Goal: Task Accomplishment & Management: Use online tool/utility

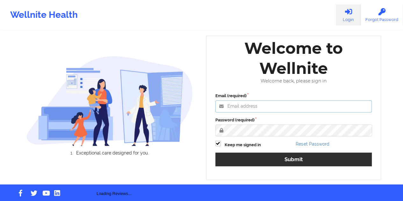
type input "[EMAIL_ADDRESS][DOMAIN_NAME]"
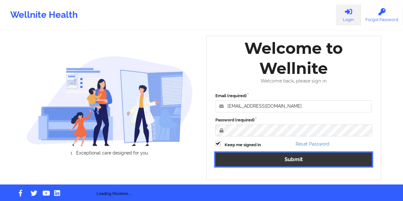
click at [277, 163] on button "Submit" at bounding box center [293, 160] width 157 height 14
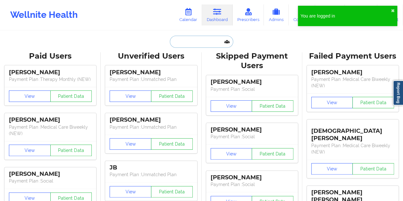
click at [194, 42] on input "text" at bounding box center [201, 42] width 63 height 12
paste input "[EMAIL_ADDRESS][DOMAIN_NAME]"
type input "[EMAIL_ADDRESS][DOMAIN_NAME]"
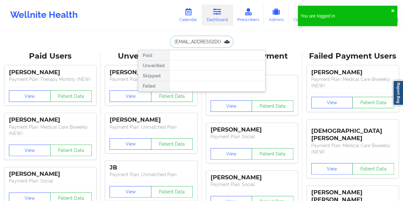
scroll to position [0, 8]
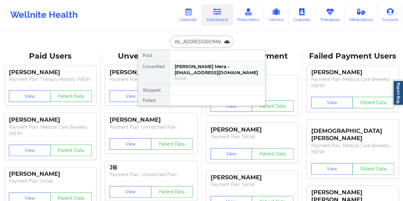
click at [206, 70] on div "[PERSON_NAME] Mera - [EMAIL_ADDRESS][DOMAIN_NAME]" at bounding box center [217, 70] width 85 height 12
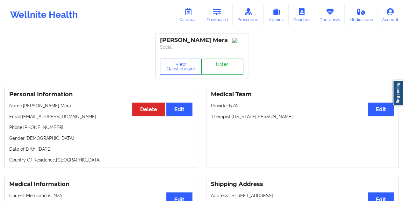
click at [224, 67] on link "Notes" at bounding box center [222, 67] width 42 height 16
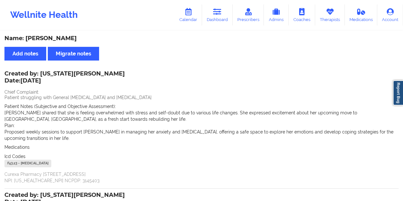
click at [83, 38] on div "Name: [PERSON_NAME]" at bounding box center [201, 38] width 394 height 7
copy div "Mera"
click at [61, 39] on div "Name: [PERSON_NAME]" at bounding box center [201, 38] width 394 height 7
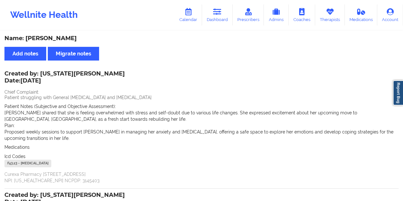
copy div "[PERSON_NAME]"
click at [224, 20] on link "Dashboard" at bounding box center [217, 14] width 31 height 21
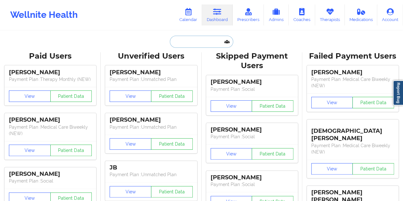
click at [192, 42] on input "text" at bounding box center [201, 42] width 63 height 12
paste input "[EMAIL_ADDRESS][DOMAIN_NAME]"
type input "[EMAIL_ADDRESS][DOMAIN_NAME]"
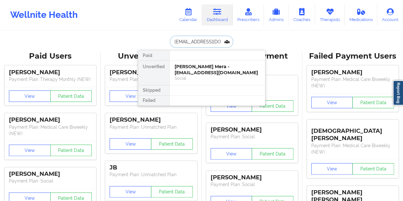
scroll to position [0, 10]
click at [211, 68] on div "[PERSON_NAME] - [PERSON_NAME][EMAIL_ADDRESS][DOMAIN_NAME]" at bounding box center [217, 70] width 85 height 12
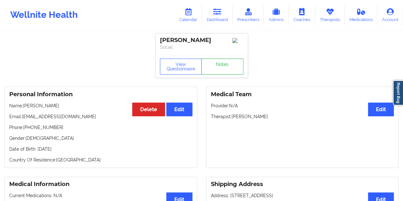
click at [216, 67] on link "Notes" at bounding box center [222, 67] width 42 height 16
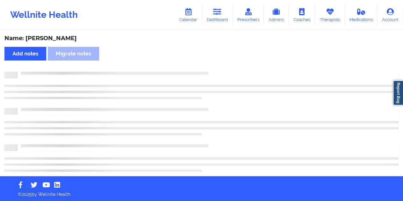
click at [63, 37] on div "Name: [PERSON_NAME]" at bounding box center [201, 38] width 394 height 7
copy div "[PERSON_NAME]"
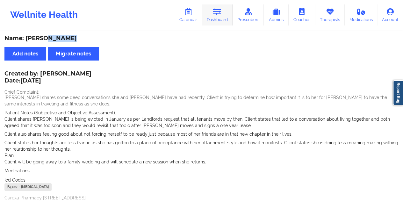
click at [221, 16] on link "Dashboard" at bounding box center [217, 14] width 31 height 21
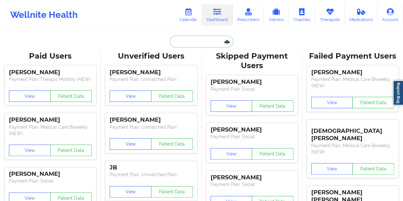
click at [194, 41] on input "text" at bounding box center [201, 42] width 63 height 12
paste input "[EMAIL_ADDRESS][DOMAIN_NAME]"
type input "[EMAIL_ADDRESS][DOMAIN_NAME]"
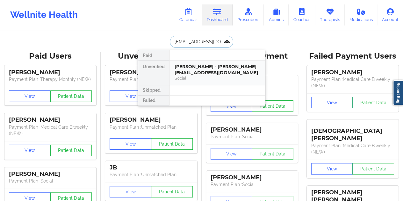
click at [215, 71] on div "[PERSON_NAME] - [PERSON_NAME][EMAIL_ADDRESS][DOMAIN_NAME]" at bounding box center [217, 70] width 85 height 12
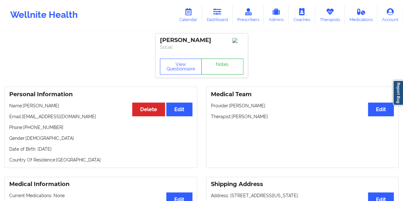
click at [219, 66] on link "Notes" at bounding box center [222, 67] width 42 height 16
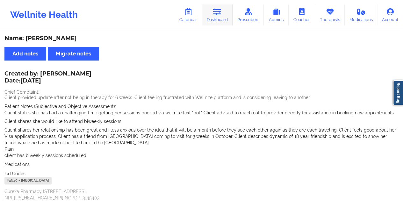
drag, startPoint x: 219, startPoint y: 15, endPoint x: 208, endPoint y: 30, distance: 18.6
click at [219, 16] on link "Dashboard" at bounding box center [217, 14] width 31 height 21
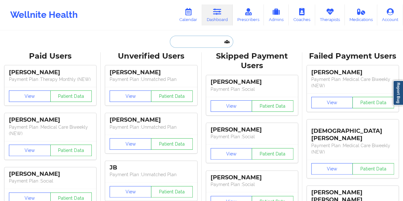
click at [186, 44] on input "text" at bounding box center [201, 42] width 63 height 12
paste input "[PERSON_NAME][EMAIL_ADDRESS][PERSON_NAME][DOMAIN_NAME]"
type input "[PERSON_NAME][EMAIL_ADDRESS][PERSON_NAME][DOMAIN_NAME]"
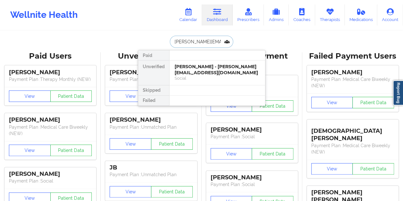
scroll to position [0, 4]
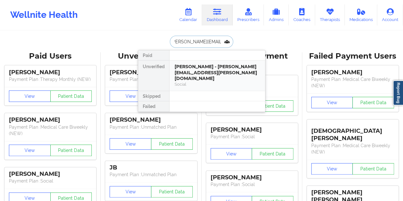
click at [216, 82] on div "Social" at bounding box center [217, 84] width 85 height 5
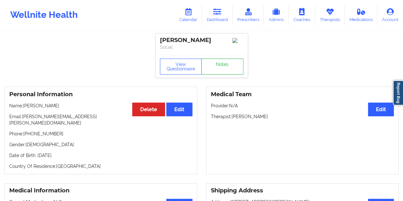
click at [226, 68] on link "Notes" at bounding box center [222, 67] width 42 height 16
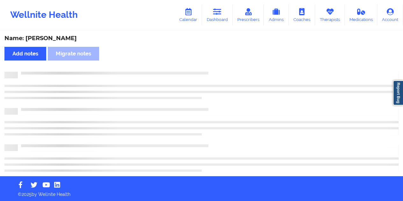
click at [56, 35] on div "Name: [PERSON_NAME]" at bounding box center [201, 38] width 394 height 7
copy div "[PERSON_NAME]"
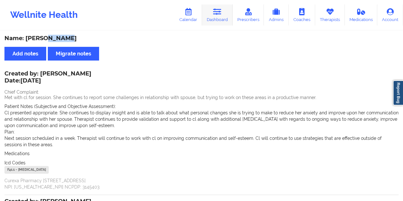
click at [223, 14] on link "Dashboard" at bounding box center [217, 14] width 31 height 21
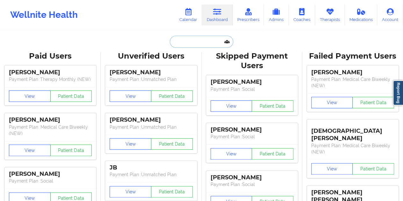
click at [192, 45] on input "text" at bounding box center [201, 42] width 63 height 12
paste input "[EMAIL_ADDRESS][DOMAIN_NAME]"
type input "[EMAIL_ADDRESS][DOMAIN_NAME]"
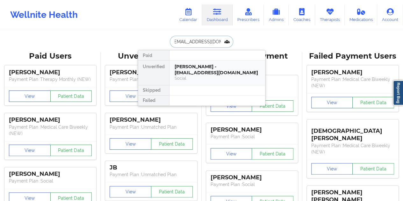
click at [208, 74] on div "[PERSON_NAME] - [EMAIL_ADDRESS][DOMAIN_NAME]" at bounding box center [217, 70] width 85 height 12
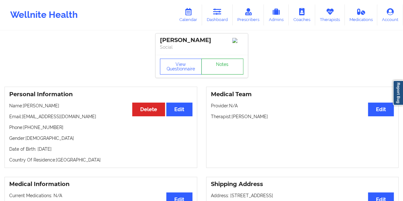
click at [218, 67] on link "Notes" at bounding box center [222, 67] width 42 height 16
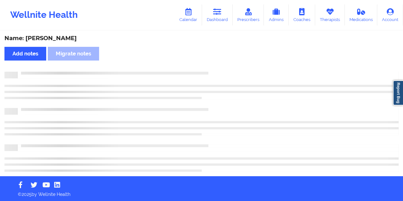
click at [62, 38] on div "Name: [PERSON_NAME]" at bounding box center [201, 38] width 394 height 7
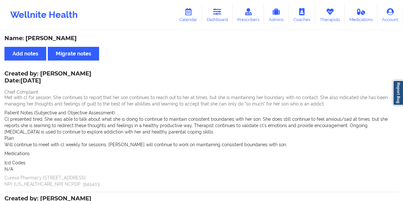
click at [62, 38] on div "Name: [PERSON_NAME]" at bounding box center [201, 38] width 394 height 7
copy div "[PERSON_NAME]"
click at [219, 21] on link "Dashboard" at bounding box center [217, 14] width 31 height 21
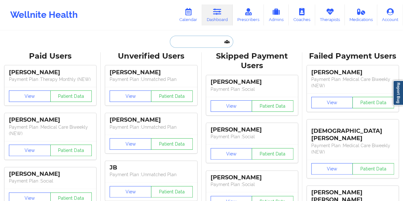
click at [181, 46] on input "text" at bounding box center [201, 42] width 63 height 12
paste input "[EMAIL_ADDRESS][DOMAIN_NAME]"
type input "[EMAIL_ADDRESS][DOMAIN_NAME]"
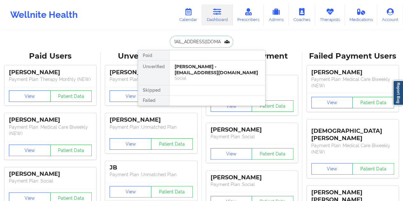
click at [201, 69] on div "[PERSON_NAME] - [EMAIL_ADDRESS][DOMAIN_NAME]" at bounding box center [217, 70] width 85 height 12
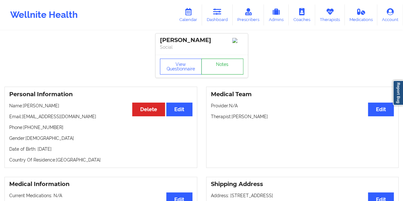
click at [225, 65] on link "Notes" at bounding box center [222, 67] width 42 height 16
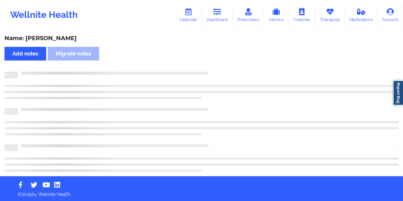
click at [60, 38] on div "Name: [PERSON_NAME]" at bounding box center [201, 38] width 394 height 7
copy div "[PERSON_NAME]"
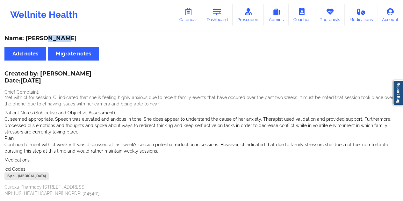
drag, startPoint x: 223, startPoint y: 16, endPoint x: 218, endPoint y: 27, distance: 11.4
click at [223, 16] on link "Dashboard" at bounding box center [217, 14] width 31 height 21
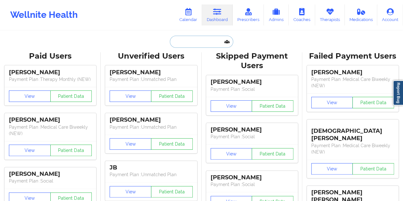
click at [195, 47] on input "text" at bounding box center [201, 42] width 63 height 12
paste input "[EMAIL_ADDRESS][DOMAIN_NAME]"
type input "[EMAIL_ADDRESS][DOMAIN_NAME]"
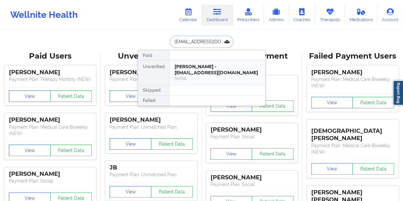
click at [203, 66] on div "[PERSON_NAME] - [EMAIL_ADDRESS][DOMAIN_NAME]" at bounding box center [217, 70] width 85 height 12
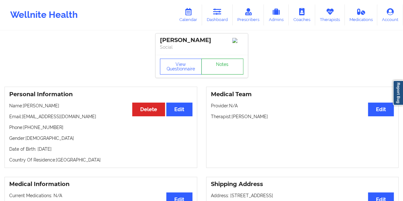
click at [217, 70] on link "Notes" at bounding box center [222, 67] width 42 height 16
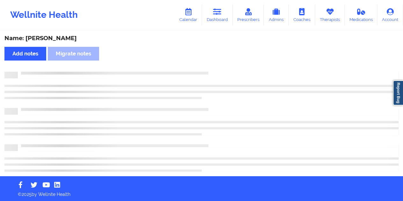
click at [60, 40] on div "Name: [PERSON_NAME]" at bounding box center [201, 38] width 394 height 7
copy div "[PERSON_NAME]"
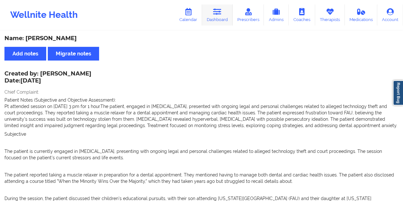
click at [223, 16] on link "Dashboard" at bounding box center [217, 14] width 31 height 21
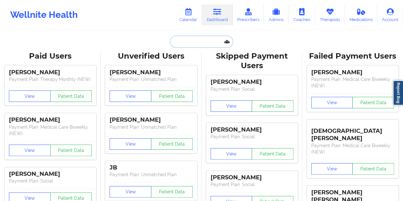
click at [186, 37] on input "text" at bounding box center [201, 42] width 63 height 12
paste input "[EMAIL_ADDRESS][DOMAIN_NAME]"
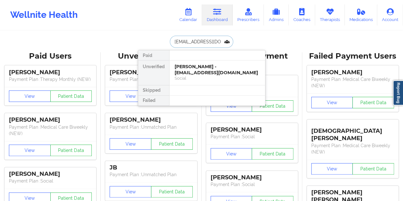
scroll to position [0, 3]
type input "[EMAIL_ADDRESS][DOMAIN_NAME]"
click at [202, 71] on div "[PERSON_NAME] - [EMAIL_ADDRESS][DOMAIN_NAME]" at bounding box center [217, 70] width 85 height 12
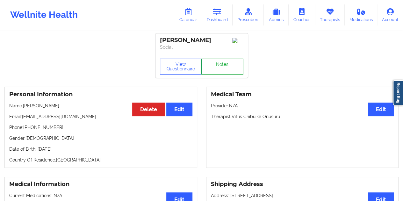
click at [219, 71] on link "Notes" at bounding box center [222, 67] width 42 height 16
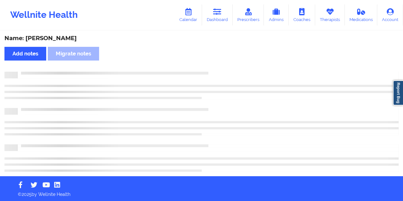
click at [60, 44] on div "Name: [PERSON_NAME] Add notes Migrate notes" at bounding box center [201, 103] width 403 height 145
click at [60, 41] on div "Name: [PERSON_NAME]" at bounding box center [201, 38] width 394 height 7
copy div "Dinnald"
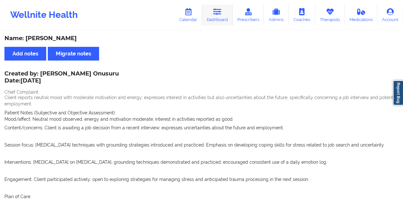
click at [217, 18] on link "Dashboard" at bounding box center [217, 14] width 31 height 21
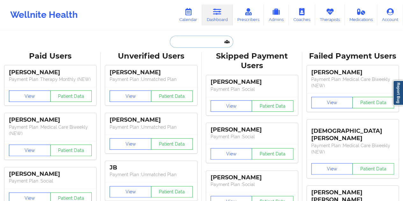
click at [193, 42] on input "text" at bounding box center [201, 42] width 63 height 12
paste input "[EMAIL_ADDRESS][DOMAIN_NAME]"
type input "[EMAIL_ADDRESS][DOMAIN_NAME]"
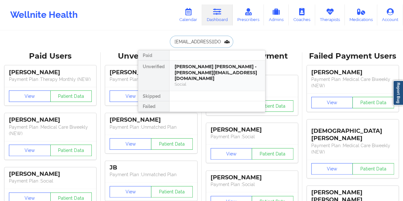
click at [196, 68] on div "[PERSON_NAME] [PERSON_NAME] - [PERSON_NAME][EMAIL_ADDRESS][DOMAIN_NAME]" at bounding box center [217, 73] width 85 height 18
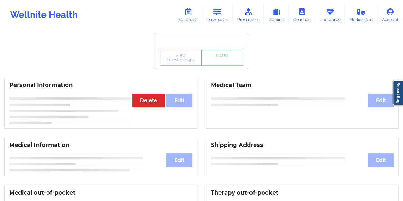
click at [221, 61] on link "Notes" at bounding box center [222, 58] width 42 height 16
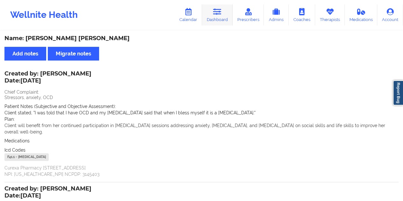
drag, startPoint x: 220, startPoint y: 11, endPoint x: 215, endPoint y: 25, distance: 14.1
click at [220, 11] on icon at bounding box center [217, 11] width 8 height 7
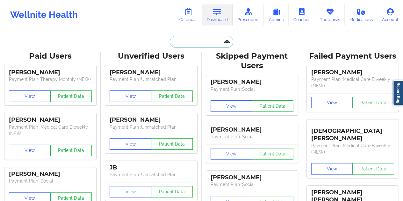
click at [187, 47] on input "text" at bounding box center [201, 42] width 63 height 12
paste input "[PERSON_NAME][EMAIL_ADDRESS][DOMAIN_NAME]"
type input "[PERSON_NAME][EMAIL_ADDRESS][DOMAIN_NAME]"
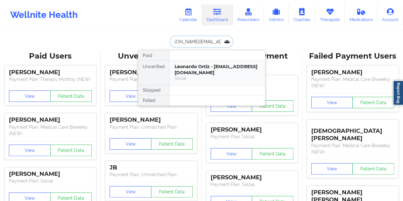
click at [195, 67] on div "Leonardo Ortiz - [EMAIL_ADDRESS][DOMAIN_NAME]" at bounding box center [217, 70] width 85 height 12
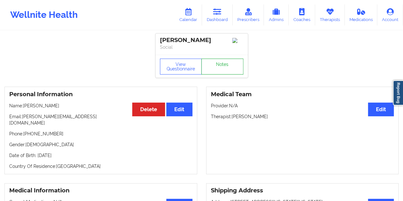
click at [219, 67] on link "Notes" at bounding box center [222, 67] width 42 height 16
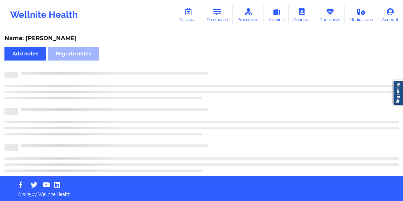
click at [61, 39] on div "Name: [PERSON_NAME]" at bounding box center [201, 38] width 394 height 7
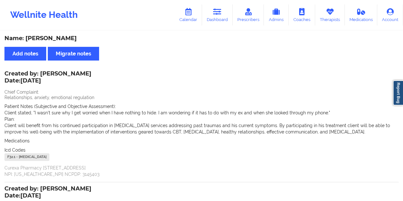
copy div "[PERSON_NAME]"
click at [189, 14] on icon at bounding box center [188, 11] width 8 height 7
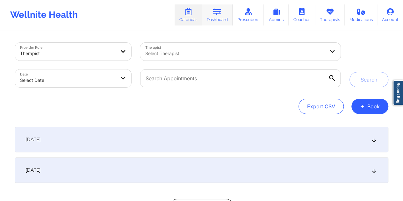
click at [221, 16] on link "Dashboard" at bounding box center [217, 14] width 31 height 21
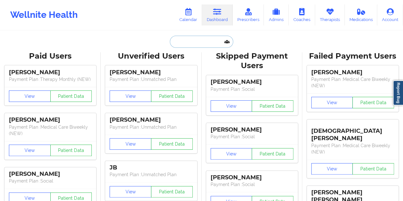
drag, startPoint x: 192, startPoint y: 35, endPoint x: 193, endPoint y: 39, distance: 3.9
click at [193, 38] on input "text" at bounding box center [201, 42] width 63 height 12
paste input "[EMAIL_ADDRESS][DOMAIN_NAME]"
type input "[EMAIL_ADDRESS][DOMAIN_NAME]"
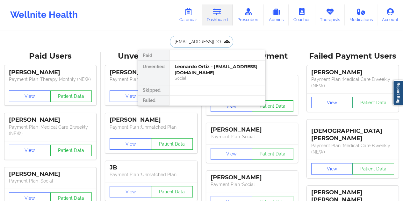
scroll to position [0, 0]
click at [196, 71] on div "[PERSON_NAME] - [EMAIL_ADDRESS][DOMAIN_NAME]" at bounding box center [217, 70] width 85 height 12
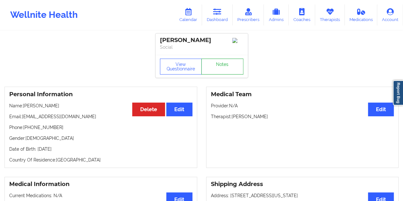
click at [216, 68] on link "Notes" at bounding box center [222, 67] width 42 height 16
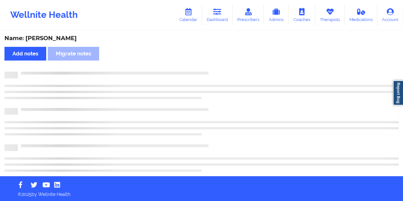
click at [68, 36] on div "Name: [PERSON_NAME]" at bounding box center [201, 38] width 394 height 7
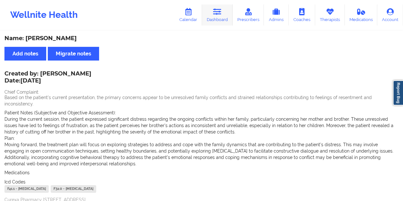
click at [216, 14] on icon at bounding box center [217, 11] width 8 height 7
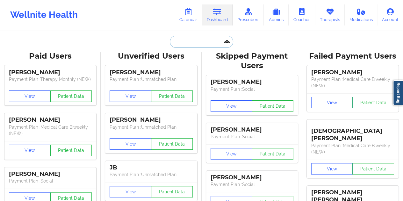
click at [195, 45] on input "text" at bounding box center [201, 42] width 63 height 12
paste input "[PERSON_NAME][EMAIL_ADDRESS][PERSON_NAME][DOMAIN_NAME]"
type input "[PERSON_NAME][EMAIL_ADDRESS][PERSON_NAME][DOMAIN_NAME]"
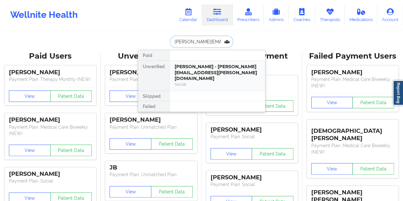
click at [202, 74] on div "[PERSON_NAME] - [PERSON_NAME][EMAIL_ADDRESS][PERSON_NAME][DOMAIN_NAME]" at bounding box center [217, 73] width 85 height 18
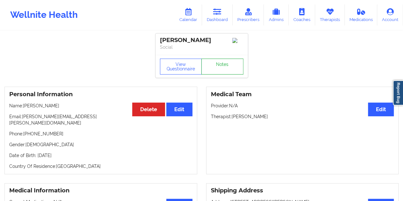
click at [218, 68] on link "Notes" at bounding box center [222, 67] width 42 height 16
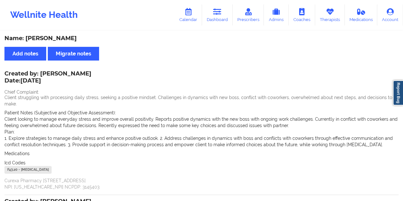
click at [60, 35] on div "Name: [PERSON_NAME]" at bounding box center [201, 38] width 394 height 7
click at [215, 20] on link "Dashboard" at bounding box center [217, 14] width 31 height 21
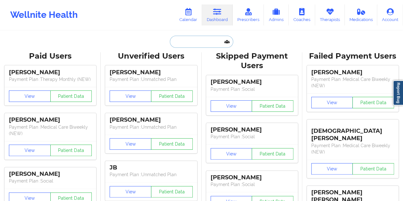
click at [195, 46] on input "text" at bounding box center [201, 42] width 63 height 12
paste input "[EMAIL_ADDRESS][DOMAIN_NAME]"
type input "[EMAIL_ADDRESS][DOMAIN_NAME]"
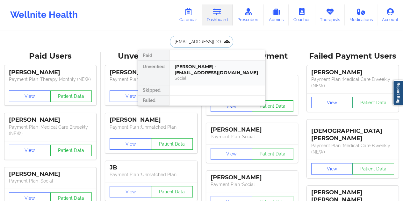
click at [207, 73] on div "[PERSON_NAME] - [EMAIL_ADDRESS][DOMAIN_NAME]" at bounding box center [217, 70] width 85 height 12
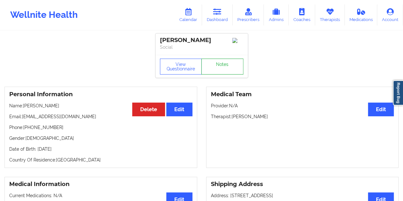
click at [218, 68] on link "Notes" at bounding box center [222, 67] width 42 height 16
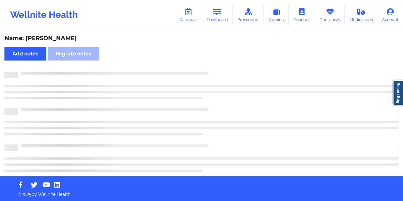
click at [54, 36] on div "Name: [PERSON_NAME]" at bounding box center [201, 38] width 394 height 7
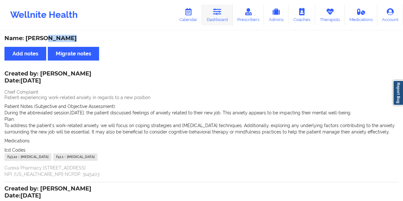
click at [214, 19] on link "Dashboard" at bounding box center [217, 14] width 31 height 21
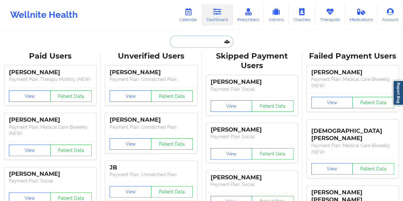
click at [196, 43] on input "text" at bounding box center [201, 42] width 63 height 12
paste input "[EMAIL_ADDRESS][DOMAIN_NAME]"
type input "[EMAIL_ADDRESS][DOMAIN_NAME]"
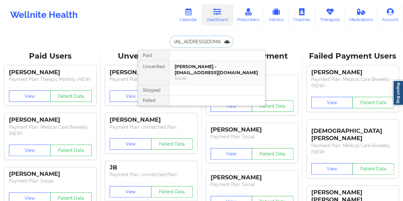
click at [201, 76] on div "Social" at bounding box center [217, 77] width 85 height 5
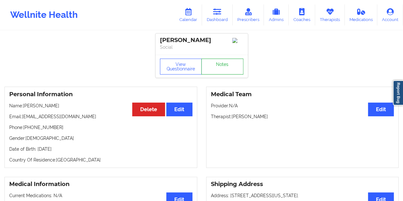
click at [224, 68] on link "Notes" at bounding box center [222, 67] width 42 height 16
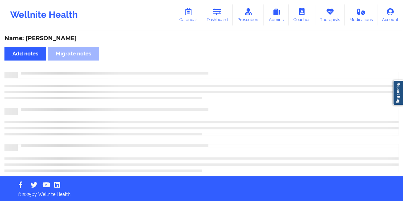
click at [54, 40] on div "Name: [PERSON_NAME]" at bounding box center [201, 38] width 394 height 7
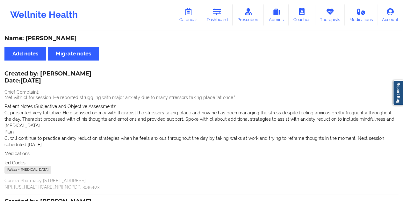
click at [54, 40] on div "Name: [PERSON_NAME]" at bounding box center [201, 38] width 394 height 7
click at [220, 18] on link "Dashboard" at bounding box center [217, 14] width 31 height 21
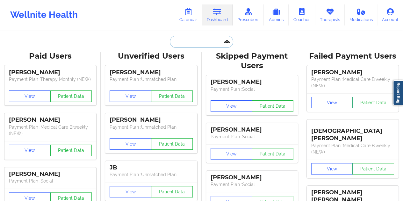
click at [192, 45] on input "text" at bounding box center [201, 42] width 63 height 12
paste input "[EMAIL_ADDRESS][DOMAIN_NAME]"
type input "[EMAIL_ADDRESS][DOMAIN_NAME]"
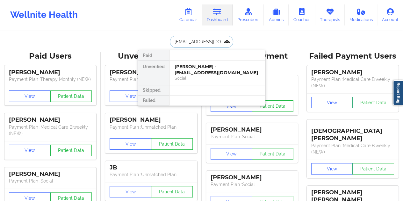
click at [199, 66] on div "[PERSON_NAME] - [EMAIL_ADDRESS][DOMAIN_NAME]" at bounding box center [217, 70] width 85 height 12
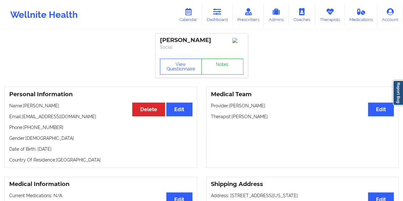
click at [218, 68] on link "Notes" at bounding box center [222, 67] width 42 height 16
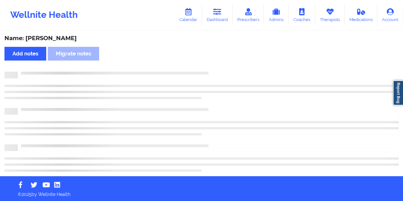
click at [45, 40] on div "Name: [PERSON_NAME]" at bounding box center [201, 38] width 394 height 7
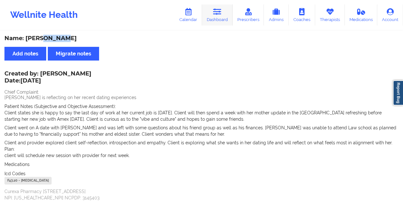
drag, startPoint x: 216, startPoint y: 16, endPoint x: 211, endPoint y: 29, distance: 14.2
click at [216, 16] on link "Dashboard" at bounding box center [217, 14] width 31 height 21
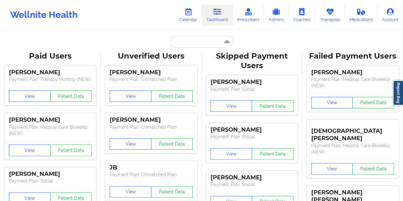
click at [191, 44] on input "text" at bounding box center [201, 42] width 63 height 12
paste input "[EMAIL_ADDRESS][DOMAIN_NAME]"
type input "[EMAIL_ADDRESS][DOMAIN_NAME]"
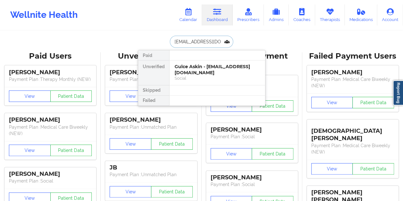
click at [217, 71] on div "Gulce Askin - [EMAIL_ADDRESS][DOMAIN_NAME]" at bounding box center [217, 70] width 85 height 12
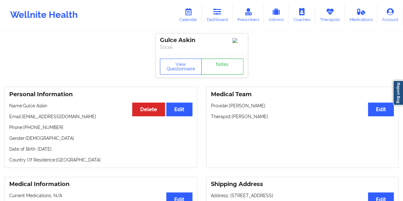
click at [223, 69] on link "Notes" at bounding box center [222, 67] width 42 height 16
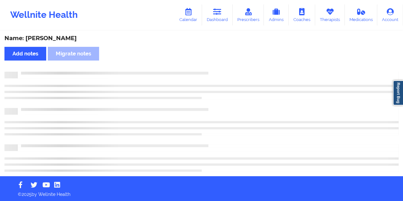
click at [58, 34] on div "Name: [PERSON_NAME] Add notes Migrate notes" at bounding box center [201, 103] width 403 height 145
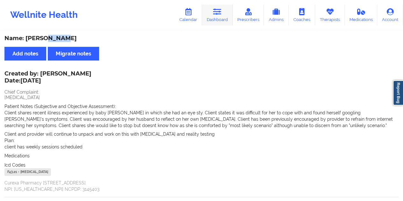
click at [227, 24] on link "Dashboard" at bounding box center [217, 14] width 31 height 21
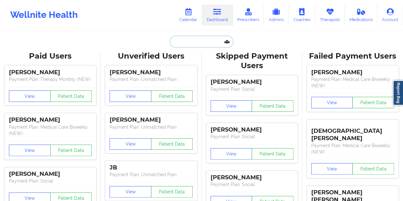
click at [197, 38] on input "text" at bounding box center [201, 42] width 63 height 12
paste input "[EMAIL_ADDRESS][DOMAIN_NAME]"
type input "[EMAIL_ADDRESS][DOMAIN_NAME]"
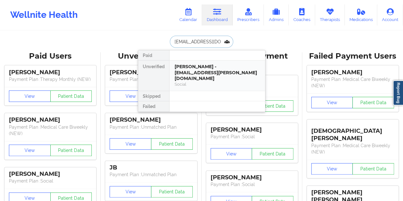
click at [196, 75] on div "[PERSON_NAME] - [EMAIL_ADDRESS][PERSON_NAME][DOMAIN_NAME] Social" at bounding box center [217, 76] width 96 height 30
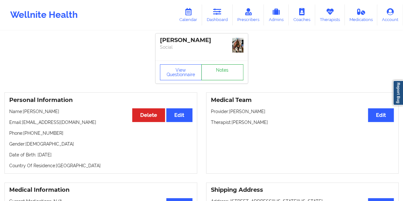
click at [222, 71] on link "Notes" at bounding box center [222, 72] width 42 height 16
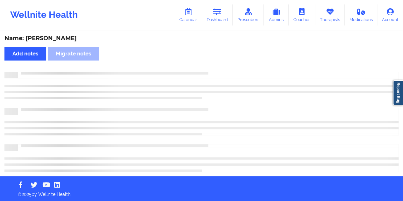
click at [56, 33] on div "Name: [PERSON_NAME] Add notes Migrate notes" at bounding box center [201, 103] width 403 height 145
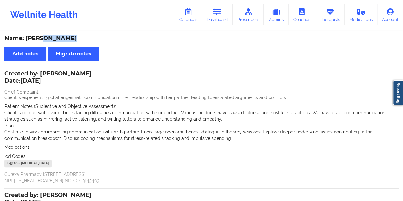
drag, startPoint x: 41, startPoint y: 74, endPoint x: 90, endPoint y: 73, distance: 48.4
click at [90, 73] on div "Created by: [PERSON_NAME] Date: [DATE]" at bounding box center [47, 77] width 87 height 15
click at [221, 19] on link "Dashboard" at bounding box center [217, 14] width 31 height 21
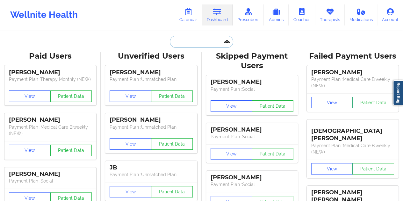
click at [197, 47] on input "text" at bounding box center [201, 42] width 63 height 12
paste input "[EMAIL_ADDRESS][DOMAIN_NAME]"
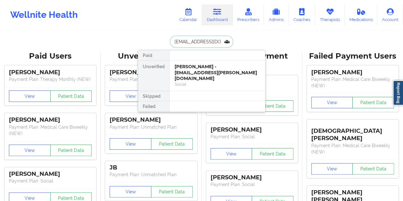
type input "[EMAIL_ADDRESS][DOMAIN_NAME]"
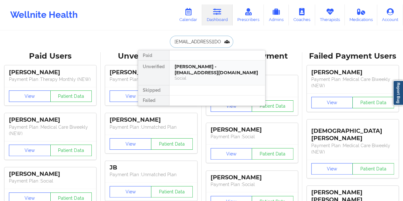
click at [202, 71] on div "[PERSON_NAME] - [EMAIL_ADDRESS][DOMAIN_NAME]" at bounding box center [217, 70] width 85 height 12
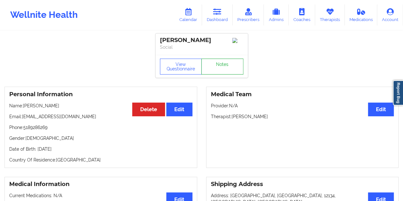
click at [219, 69] on link "Notes" at bounding box center [222, 67] width 42 height 16
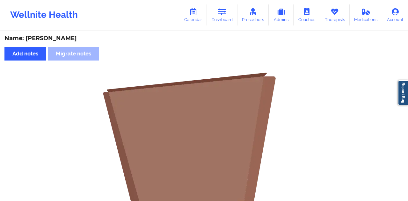
click at [63, 37] on div "Name: [PERSON_NAME]" at bounding box center [203, 38] width 399 height 7
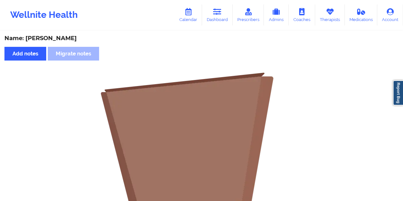
click at [63, 37] on div "Name: [PERSON_NAME]" at bounding box center [201, 38] width 394 height 7
drag, startPoint x: 220, startPoint y: 18, endPoint x: 217, endPoint y: 25, distance: 7.7
click at [220, 18] on link "Dashboard" at bounding box center [217, 14] width 31 height 21
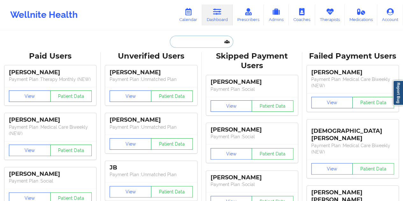
click at [192, 45] on input "text" at bounding box center [201, 42] width 63 height 12
paste input "[EMAIL_ADDRESS][DOMAIN_NAME]"
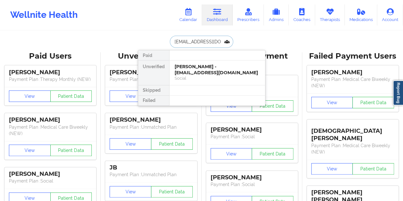
type input "[EMAIL_ADDRESS][DOMAIN_NAME]"
click at [212, 72] on div "[PERSON_NAME] - [EMAIL_ADDRESS][DOMAIN_NAME]" at bounding box center [217, 70] width 85 height 12
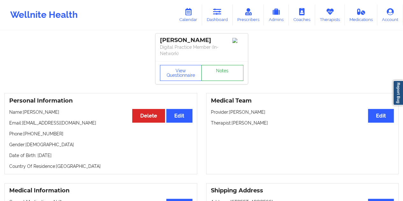
click at [220, 70] on link "Notes" at bounding box center [222, 73] width 42 height 16
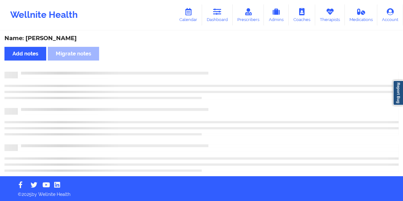
click at [56, 39] on div "Name: [PERSON_NAME]" at bounding box center [201, 38] width 394 height 7
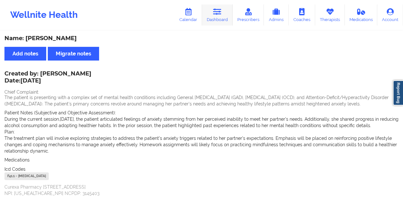
click at [219, 15] on icon at bounding box center [217, 11] width 8 height 7
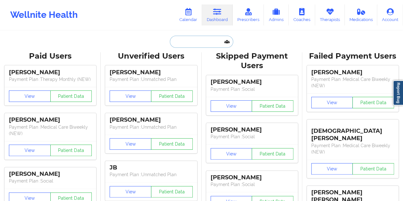
click at [203, 40] on input "text" at bounding box center [201, 42] width 63 height 12
paste input "[EMAIL_ADDRESS][DOMAIN_NAME]"
type input "[EMAIL_ADDRESS][DOMAIN_NAME]"
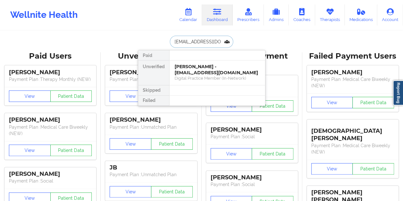
scroll to position [0, 9]
click at [213, 72] on div "Saleem El-Mekki - [EMAIL_ADDRESS][DOMAIN_NAME]" at bounding box center [217, 70] width 85 height 12
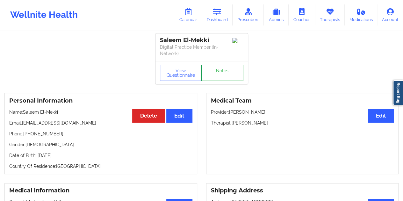
click at [218, 68] on link "Notes" at bounding box center [222, 73] width 42 height 16
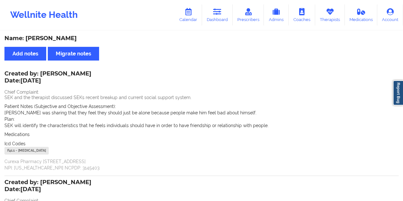
drag, startPoint x: 221, startPoint y: 16, endPoint x: 217, endPoint y: 28, distance: 13.2
click at [221, 15] on link "Dashboard" at bounding box center [217, 14] width 31 height 21
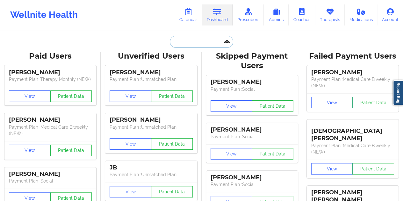
click at [200, 39] on input "text" at bounding box center [201, 42] width 63 height 12
paste input "[EMAIL_ADDRESS][DOMAIN_NAME]"
type input "[EMAIL_ADDRESS][DOMAIN_NAME]"
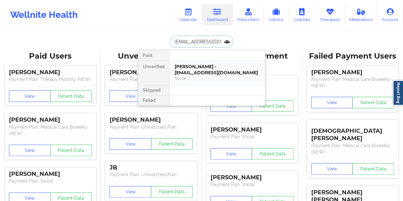
click at [203, 75] on div "Social" at bounding box center [217, 77] width 85 height 5
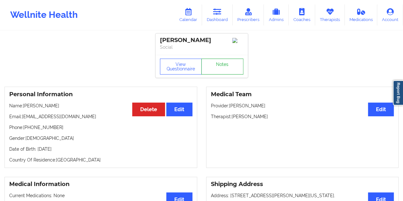
click at [219, 65] on link "Notes" at bounding box center [222, 67] width 42 height 16
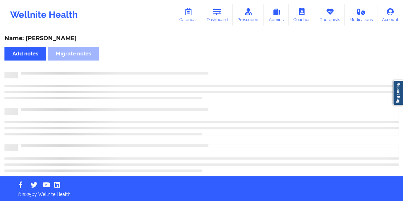
click at [49, 38] on div "Name: [PERSON_NAME]" at bounding box center [201, 38] width 394 height 7
click at [50, 38] on div "Name: [PERSON_NAME]" at bounding box center [201, 38] width 394 height 7
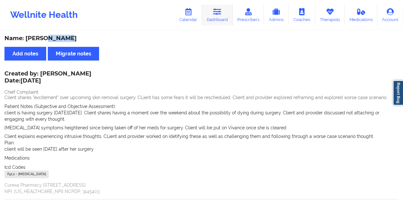
click at [212, 16] on link "Dashboard" at bounding box center [217, 14] width 31 height 21
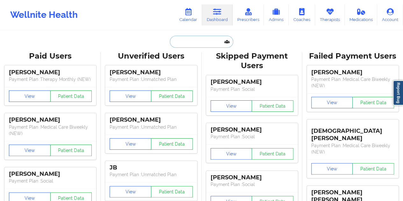
click at [205, 46] on input "text" at bounding box center [201, 42] width 63 height 12
paste input "[EMAIL_ADDRESS][DOMAIN_NAME]"
type input "[EMAIL_ADDRESS][DOMAIN_NAME]"
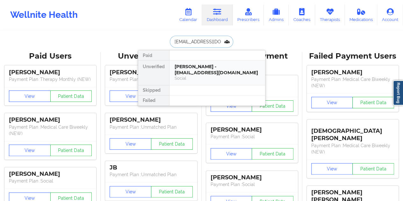
click at [206, 75] on div "Social" at bounding box center [217, 77] width 85 height 5
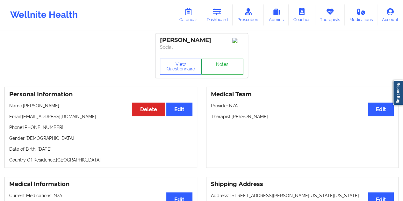
click at [216, 63] on link "Notes" at bounding box center [222, 67] width 42 height 16
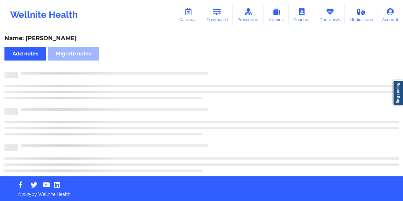
click at [51, 40] on div "Name: [PERSON_NAME]" at bounding box center [201, 38] width 394 height 7
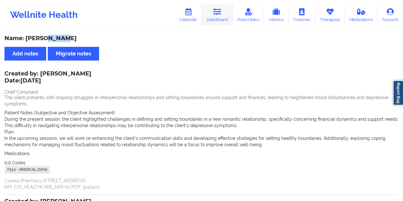
click at [217, 18] on link "Dashboard" at bounding box center [217, 14] width 31 height 21
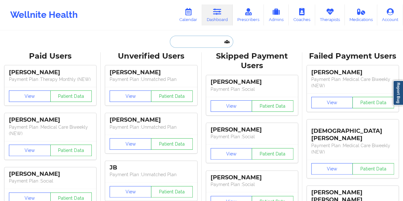
click at [198, 41] on input "text" at bounding box center [201, 42] width 63 height 12
paste input "[EMAIL_ADDRESS][DOMAIN_NAME]"
type input "[EMAIL_ADDRESS][DOMAIN_NAME]"
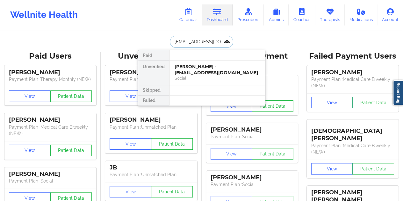
click at [203, 68] on div "[PERSON_NAME] - [EMAIL_ADDRESS][DOMAIN_NAME]" at bounding box center [217, 70] width 85 height 12
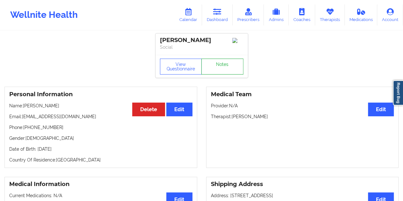
click at [220, 65] on link "Notes" at bounding box center [222, 67] width 42 height 16
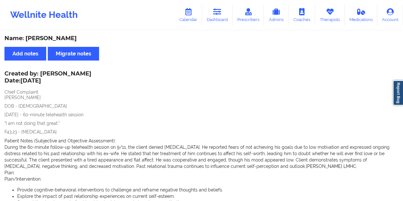
click at [62, 40] on div "Name: [PERSON_NAME]" at bounding box center [201, 38] width 394 height 7
click at [219, 17] on link "Dashboard" at bounding box center [217, 14] width 31 height 21
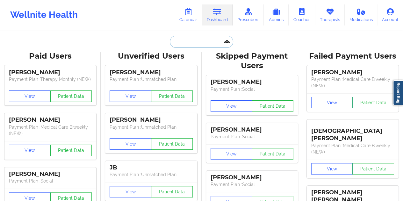
click at [196, 44] on input "text" at bounding box center [201, 42] width 63 height 12
paste input "[EMAIL_ADDRESS][DOMAIN_NAME]"
type input "[EMAIL_ADDRESS][DOMAIN_NAME]"
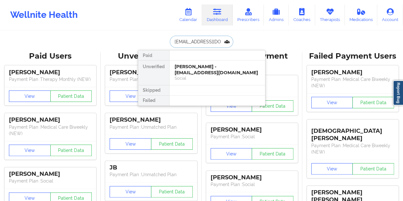
click at [212, 72] on div "[PERSON_NAME] - [EMAIL_ADDRESS][DOMAIN_NAME]" at bounding box center [217, 70] width 85 height 12
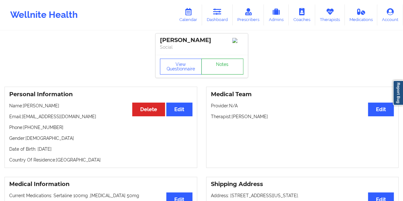
click at [224, 69] on link "Notes" at bounding box center [222, 67] width 42 height 16
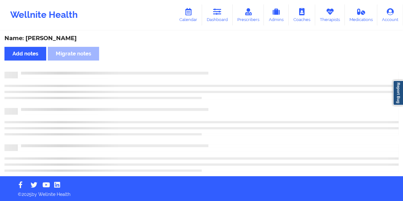
click at [48, 38] on div "Name: [PERSON_NAME]" at bounding box center [201, 38] width 394 height 7
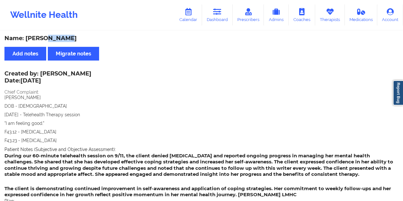
click at [225, 11] on link "Dashboard" at bounding box center [217, 14] width 31 height 21
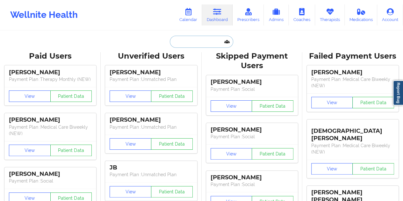
click at [193, 38] on input "text" at bounding box center [201, 42] width 63 height 12
paste input "[EMAIL_ADDRESS][DOMAIN_NAME]"
type input "[EMAIL_ADDRESS][DOMAIN_NAME]"
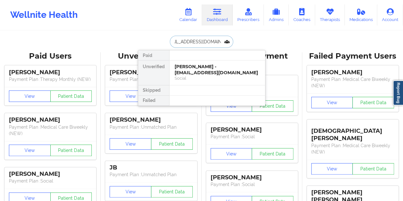
click at [216, 75] on div "[PERSON_NAME] - [EMAIL_ADDRESS][DOMAIN_NAME]" at bounding box center [217, 70] width 85 height 12
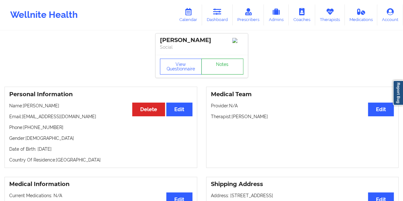
click at [222, 72] on link "Notes" at bounding box center [222, 67] width 42 height 16
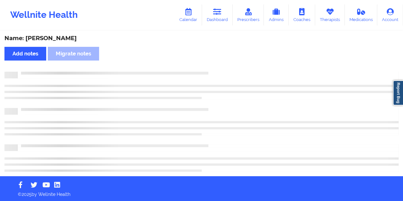
click at [65, 39] on div "Name: [PERSON_NAME]" at bounding box center [201, 38] width 394 height 7
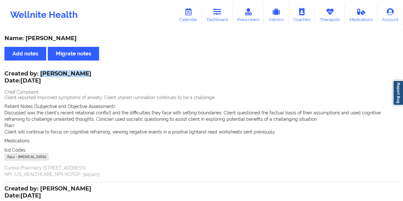
drag, startPoint x: 41, startPoint y: 73, endPoint x: 75, endPoint y: 72, distance: 33.5
click at [75, 72] on div "Created by: [PERSON_NAME] Date: [DATE]" at bounding box center [47, 77] width 87 height 15
click at [214, 16] on link "Dashboard" at bounding box center [217, 14] width 31 height 21
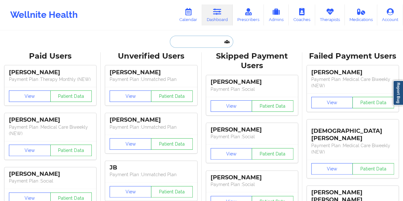
click at [202, 40] on input "text" at bounding box center [201, 42] width 63 height 12
paste input "[PERSON_NAME][EMAIL_ADDRESS][PERSON_NAME][DOMAIN_NAME]"
type input "[PERSON_NAME][EMAIL_ADDRESS][PERSON_NAME][DOMAIN_NAME]"
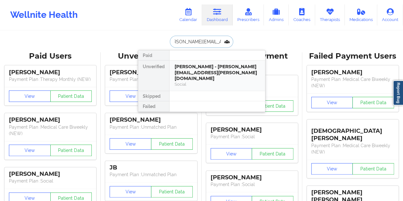
click at [201, 69] on div "[PERSON_NAME] - [PERSON_NAME][EMAIL_ADDRESS][PERSON_NAME][DOMAIN_NAME]" at bounding box center [217, 73] width 85 height 18
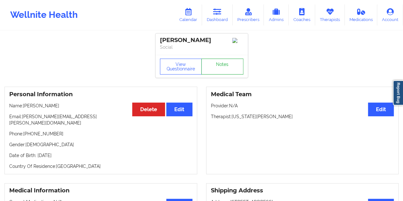
click at [222, 69] on link "Notes" at bounding box center [222, 67] width 42 height 16
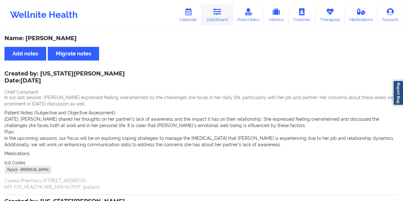
click at [218, 13] on icon at bounding box center [217, 11] width 8 height 7
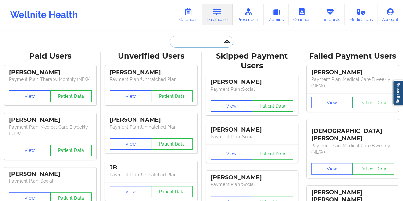
click at [198, 40] on input "text" at bounding box center [201, 42] width 63 height 12
paste input "[EMAIL_ADDRESS][PERSON_NAME][DOMAIN_NAME]"
type input "[EMAIL_ADDRESS][PERSON_NAME][DOMAIN_NAME]"
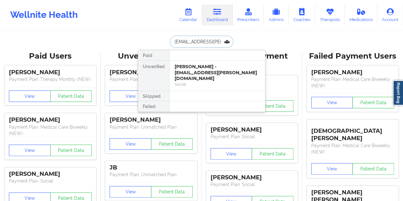
click at [219, 73] on div "[PERSON_NAME] - [EMAIL_ADDRESS][PERSON_NAME][DOMAIN_NAME]" at bounding box center [217, 73] width 85 height 18
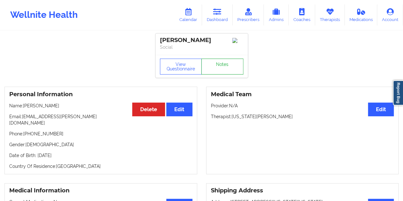
click at [222, 68] on link "Notes" at bounding box center [222, 67] width 42 height 16
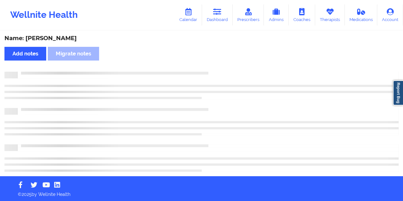
click at [59, 40] on div "Name: [PERSON_NAME]" at bounding box center [201, 38] width 394 height 7
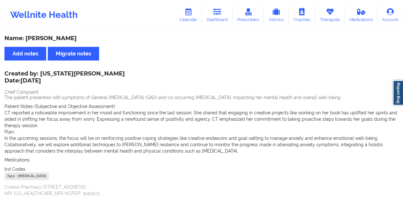
click at [221, 26] on div "Wellnite Health Calendar Dashboard Prescribers Admins Coaches Therapists Medica…" at bounding box center [201, 14] width 403 height 25
click at [220, 19] on link "Dashboard" at bounding box center [217, 14] width 31 height 21
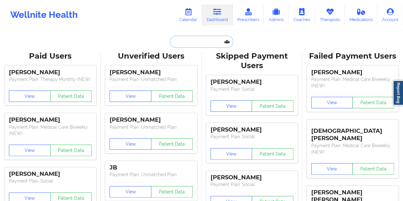
click at [194, 45] on input "text" at bounding box center [201, 42] width 63 height 12
paste input "[EMAIL_ADDRESS][DOMAIN_NAME]"
type input "[EMAIL_ADDRESS][DOMAIN_NAME]"
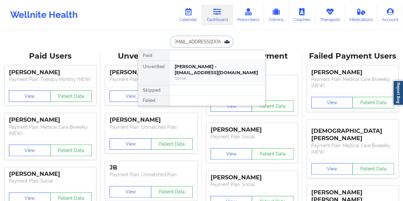
click at [204, 65] on div "[PERSON_NAME] - [EMAIL_ADDRESS][DOMAIN_NAME]" at bounding box center [217, 70] width 85 height 12
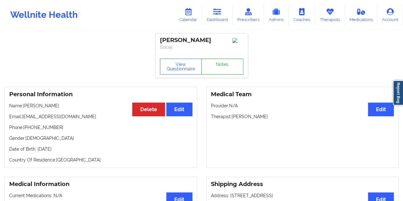
click at [227, 68] on link "Notes" at bounding box center [222, 67] width 42 height 16
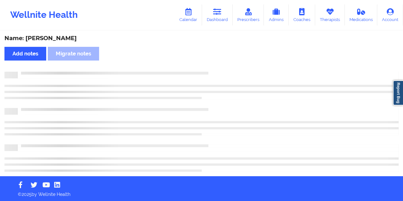
click at [57, 39] on div "Name: [PERSON_NAME]" at bounding box center [201, 38] width 394 height 7
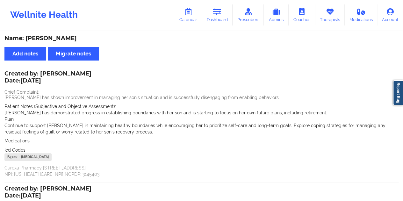
click at [57, 39] on div "Name: [PERSON_NAME]" at bounding box center [201, 38] width 394 height 7
click at [223, 15] on link "Dashboard" at bounding box center [217, 14] width 31 height 21
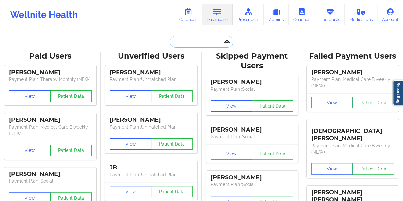
click at [192, 40] on input "text" at bounding box center [201, 42] width 63 height 12
paste input "[EMAIL_ADDRESS][DOMAIN_NAME]"
type input "[EMAIL_ADDRESS][DOMAIN_NAME]"
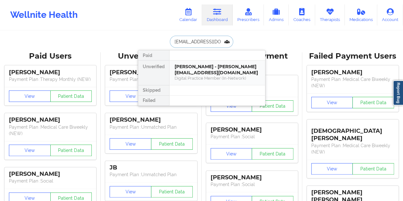
click at [194, 75] on div "Digital Practice Member (In-Network)" at bounding box center [217, 77] width 85 height 5
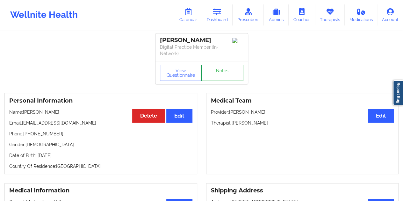
click at [219, 68] on link "Notes" at bounding box center [222, 73] width 42 height 16
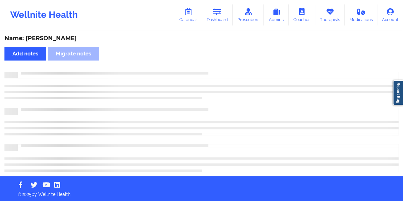
click at [50, 37] on div "Name: [PERSON_NAME]" at bounding box center [201, 38] width 394 height 7
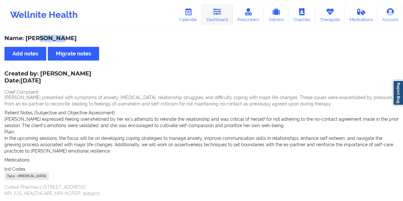
click at [217, 13] on icon at bounding box center [217, 11] width 8 height 7
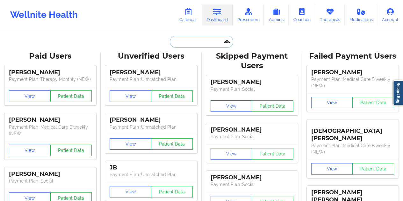
click at [205, 42] on input "text" at bounding box center [201, 42] width 63 height 12
paste input "[EMAIL_ADDRESS][DOMAIN_NAME]"
type input "[EMAIL_ADDRESS][DOMAIN_NAME]"
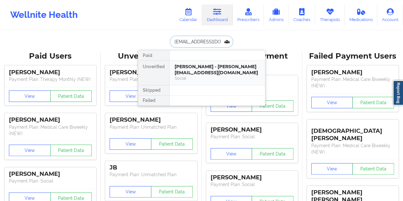
click at [204, 74] on div "[PERSON_NAME] - [PERSON_NAME][EMAIL_ADDRESS][DOMAIN_NAME]" at bounding box center [217, 70] width 85 height 12
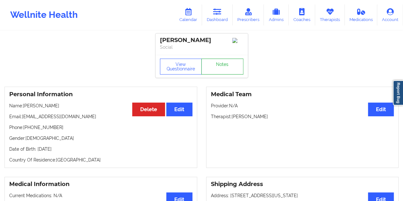
click at [222, 67] on link "Notes" at bounding box center [222, 67] width 42 height 16
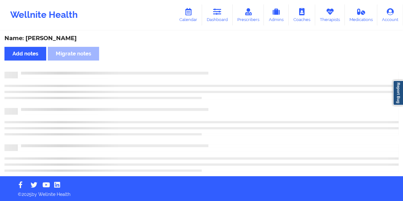
click at [73, 39] on div "Name: [PERSON_NAME]" at bounding box center [201, 38] width 394 height 7
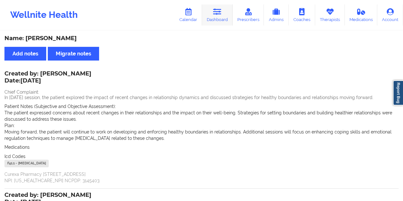
click at [219, 23] on link "Dashboard" at bounding box center [217, 14] width 31 height 21
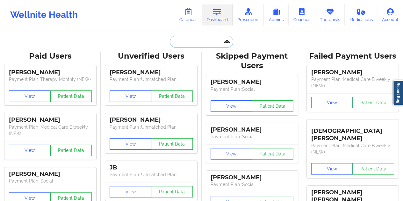
click at [197, 42] on input "text" at bounding box center [201, 42] width 63 height 12
paste input "[PERSON_NAME][EMAIL_ADDRESS][PERSON_NAME][DOMAIN_NAME]"
type input "[PERSON_NAME][EMAIL_ADDRESS][PERSON_NAME][DOMAIN_NAME]"
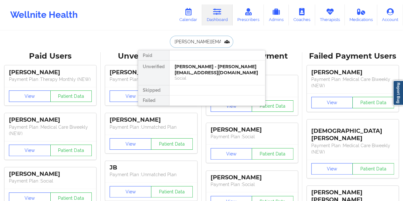
scroll to position [0, 2]
click at [207, 73] on div "Lisa Hunnicutt - [EMAIL_ADDRESS][PERSON_NAME][DOMAIN_NAME]" at bounding box center [217, 70] width 85 height 12
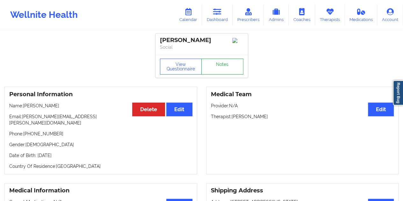
click at [215, 72] on link "Notes" at bounding box center [222, 67] width 42 height 16
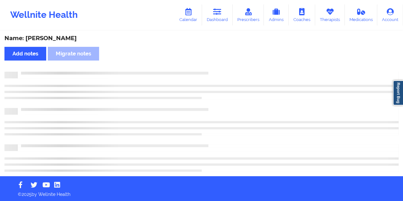
click at [53, 39] on div "Name: [PERSON_NAME]" at bounding box center [201, 38] width 394 height 7
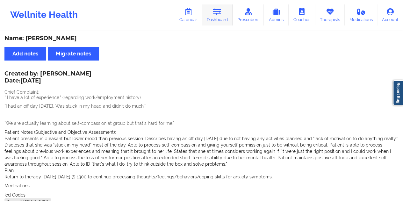
click at [215, 11] on icon at bounding box center [217, 11] width 8 height 7
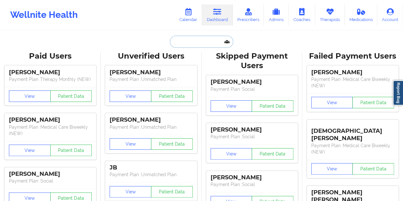
click at [203, 42] on input "text" at bounding box center [201, 42] width 63 height 12
paste input "[EMAIL_ADDRESS][DOMAIN_NAME]"
type input "[EMAIL_ADDRESS][DOMAIN_NAME]"
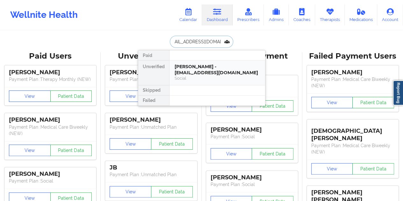
click at [213, 72] on div "[PERSON_NAME] - [EMAIL_ADDRESS][DOMAIN_NAME]" at bounding box center [217, 70] width 85 height 12
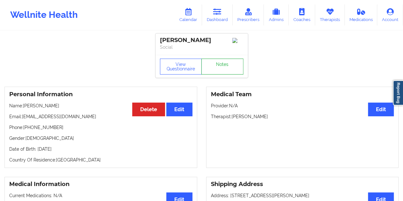
click at [221, 75] on link "Notes" at bounding box center [222, 67] width 42 height 16
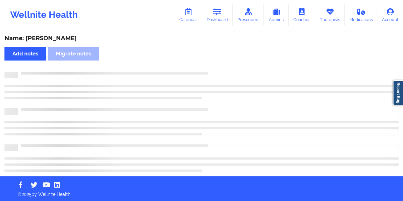
click at [60, 40] on div "Name: [PERSON_NAME]" at bounding box center [201, 38] width 394 height 7
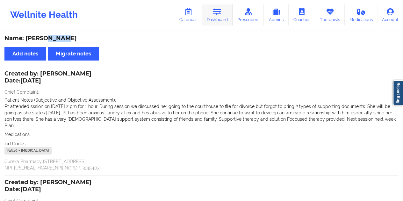
click at [221, 15] on icon at bounding box center [217, 11] width 8 height 7
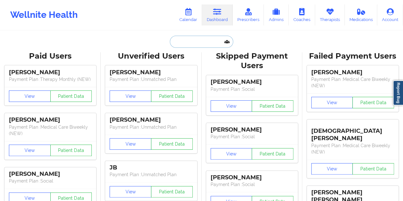
click at [195, 40] on input "text" at bounding box center [201, 42] width 63 height 12
paste input "[EMAIL_ADDRESS][DOMAIN_NAME]"
type input "[EMAIL_ADDRESS][DOMAIN_NAME]"
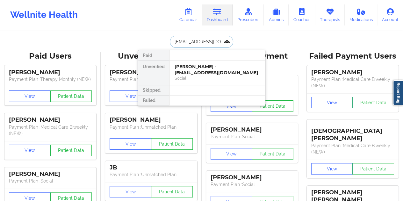
click at [197, 70] on div "[PERSON_NAME] - [EMAIL_ADDRESS][DOMAIN_NAME]" at bounding box center [217, 70] width 85 height 12
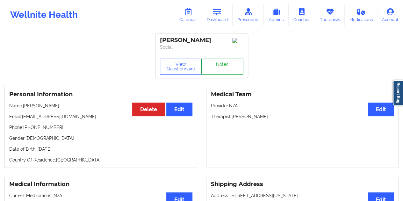
click at [221, 70] on link "Notes" at bounding box center [222, 67] width 42 height 16
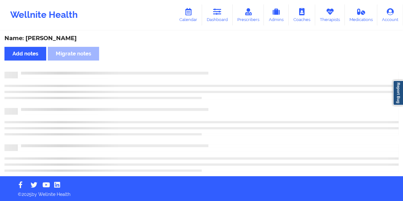
click at [61, 35] on div "Name: [PERSON_NAME]" at bounding box center [201, 38] width 394 height 7
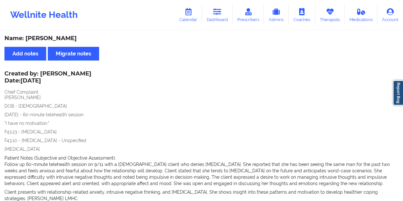
click at [61, 35] on div "Name: [PERSON_NAME]" at bounding box center [201, 38] width 394 height 7
drag, startPoint x: 224, startPoint y: 10, endPoint x: 212, endPoint y: 29, distance: 22.6
click at [224, 10] on link "Dashboard" at bounding box center [217, 14] width 31 height 21
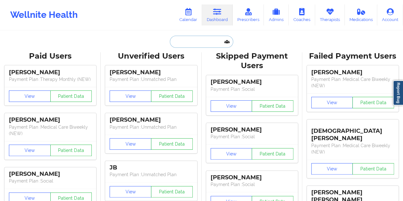
click at [189, 46] on input "text" at bounding box center [201, 42] width 63 height 12
paste input "[EMAIL_ADDRESS][DOMAIN_NAME]"
type input "[EMAIL_ADDRESS][DOMAIN_NAME]"
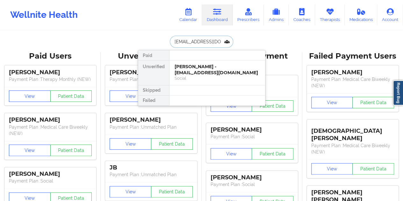
scroll to position [0, 1]
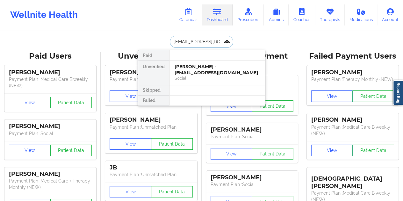
click at [199, 77] on div "Social" at bounding box center [217, 77] width 85 height 5
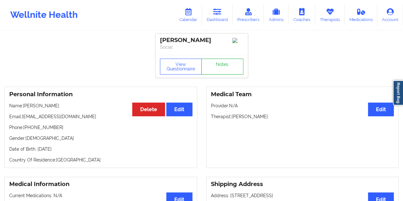
click at [222, 65] on link "Notes" at bounding box center [222, 67] width 42 height 16
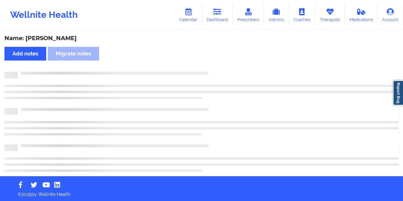
click at [65, 37] on div "Name: [PERSON_NAME]" at bounding box center [201, 38] width 394 height 7
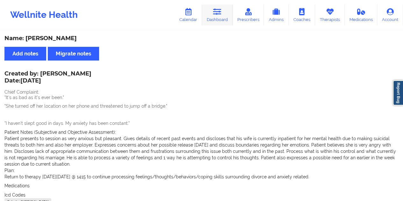
click at [213, 20] on link "Dashboard" at bounding box center [217, 14] width 31 height 21
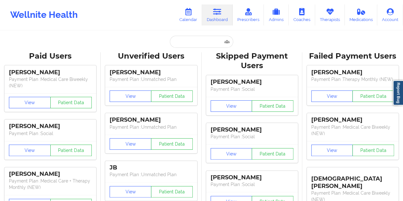
click at [190, 43] on input "text" at bounding box center [201, 42] width 63 height 12
paste input "[EMAIL_ADDRESS][DOMAIN_NAME]"
type input "[EMAIL_ADDRESS][DOMAIN_NAME]"
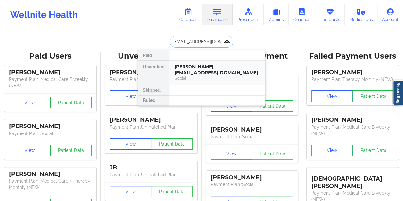
click at [194, 72] on div "[PERSON_NAME] - [EMAIL_ADDRESS][DOMAIN_NAME]" at bounding box center [217, 70] width 85 height 12
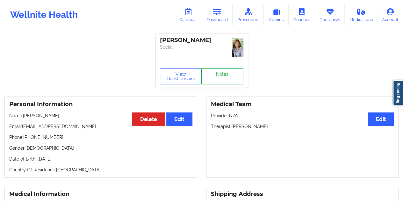
click at [218, 69] on link "Notes" at bounding box center [222, 76] width 42 height 16
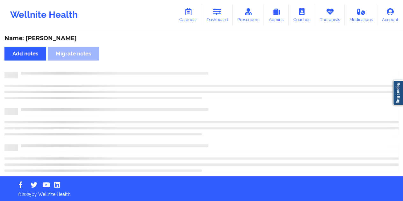
click at [58, 34] on div "Name: [PERSON_NAME] Add notes Migrate notes" at bounding box center [201, 103] width 403 height 145
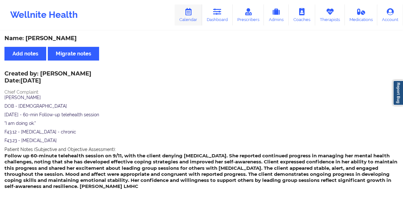
click at [192, 16] on link "Calendar" at bounding box center [188, 14] width 27 height 21
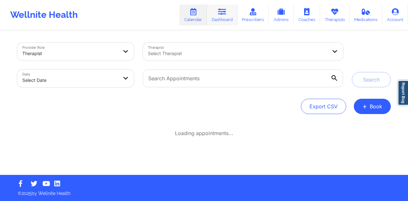
click at [223, 14] on icon at bounding box center [222, 11] width 8 height 7
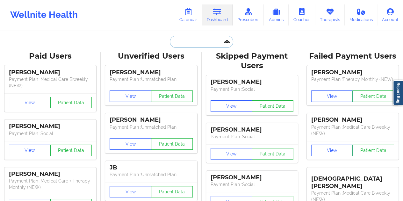
click at [203, 40] on input "text" at bounding box center [201, 42] width 63 height 12
paste input "[EMAIL_ADDRESS][DOMAIN_NAME]"
type input "[EMAIL_ADDRESS][DOMAIN_NAME]"
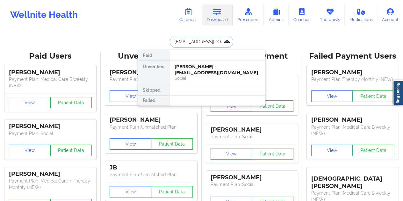
scroll to position [0, 2]
click at [212, 73] on div "[PERSON_NAME] - [EMAIL_ADDRESS][DOMAIN_NAME]" at bounding box center [217, 70] width 85 height 12
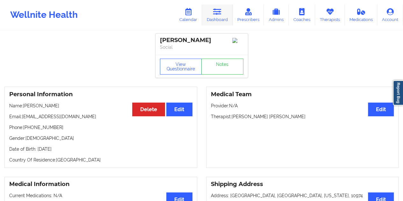
click at [226, 20] on link "Dashboard" at bounding box center [217, 14] width 31 height 21
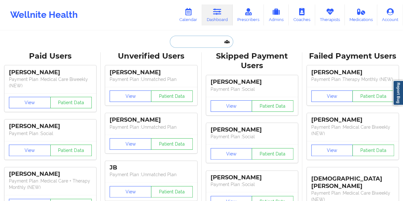
click at [193, 43] on input "text" at bounding box center [201, 42] width 63 height 12
paste input "[EMAIL_ADDRESS][DOMAIN_NAME]"
type input "[EMAIL_ADDRESS][DOMAIN_NAME]"
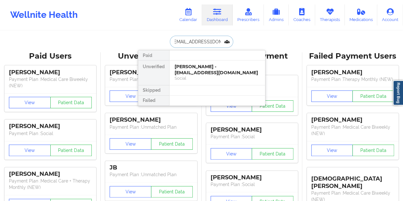
click at [193, 67] on div "[PERSON_NAME] - [EMAIL_ADDRESS][DOMAIN_NAME]" at bounding box center [217, 70] width 85 height 12
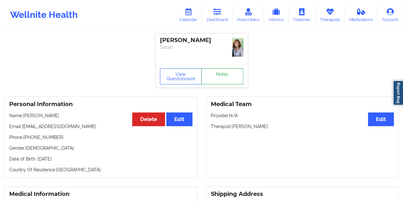
click at [213, 69] on link "Notes" at bounding box center [222, 76] width 42 height 16
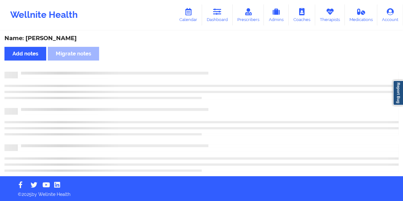
click at [62, 39] on div "Name: [PERSON_NAME]" at bounding box center [201, 38] width 394 height 7
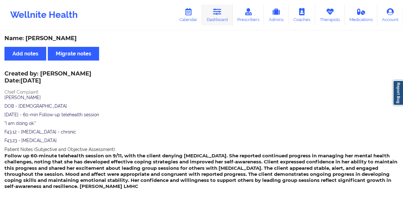
click at [213, 10] on link "Dashboard" at bounding box center [217, 14] width 31 height 21
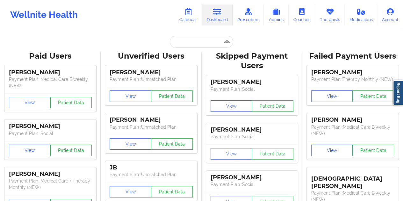
click at [191, 40] on input "text" at bounding box center [201, 42] width 63 height 12
paste input "[EMAIL_ADDRESS][DOMAIN_NAME]"
type input "[EMAIL_ADDRESS][DOMAIN_NAME]"
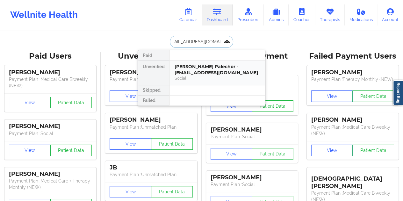
click at [206, 70] on div "[PERSON_NAME] Palechor - [EMAIL_ADDRESS][DOMAIN_NAME]" at bounding box center [217, 70] width 85 height 12
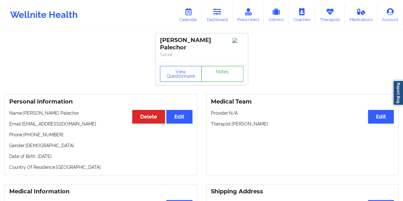
click at [224, 68] on link "Notes" at bounding box center [222, 74] width 42 height 16
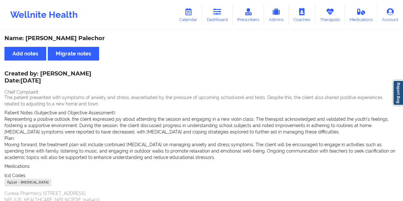
click at [220, 16] on link "Dashboard" at bounding box center [217, 14] width 31 height 21
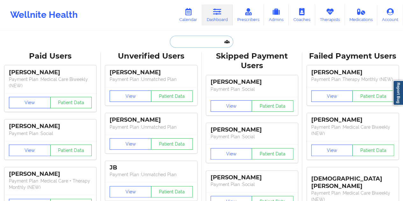
click at [197, 43] on input "text" at bounding box center [201, 42] width 63 height 12
paste input "[EMAIL_ADDRESS][DOMAIN_NAME]"
type input "[EMAIL_ADDRESS][DOMAIN_NAME]"
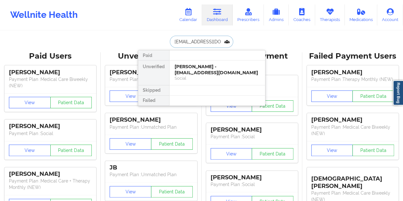
click at [204, 72] on div "[PERSON_NAME] - [EMAIL_ADDRESS][DOMAIN_NAME]" at bounding box center [217, 70] width 85 height 12
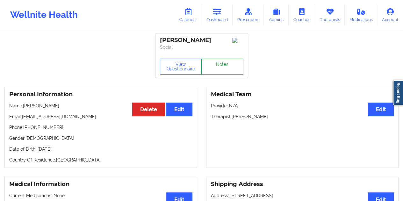
click at [220, 72] on link "Notes" at bounding box center [222, 67] width 42 height 16
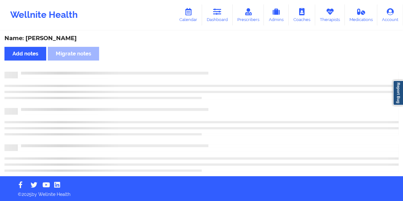
click at [58, 40] on div "Name: [PERSON_NAME]" at bounding box center [201, 38] width 394 height 7
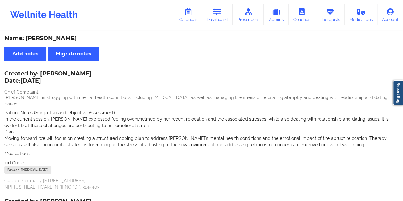
click at [184, 48] on div "Name: [PERSON_NAME] Add notes Migrate notes Created by: [PERSON_NAME] Date: [DA…" at bounding box center [201, 178] width 403 height 294
click at [215, 22] on link "Dashboard" at bounding box center [217, 14] width 31 height 21
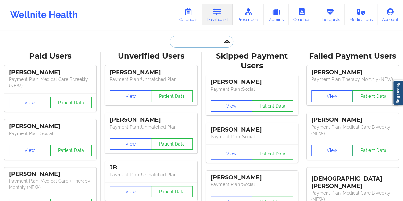
click at [191, 41] on input "text" at bounding box center [201, 42] width 63 height 12
paste input "[EMAIL_ADDRESS][DOMAIN_NAME]"
type input "[EMAIL_ADDRESS][DOMAIN_NAME]"
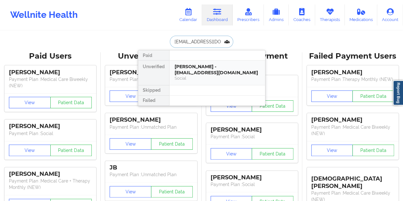
click at [197, 75] on div "Social" at bounding box center [217, 77] width 85 height 5
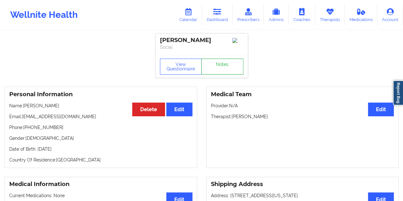
click at [214, 71] on link "Notes" at bounding box center [222, 67] width 42 height 16
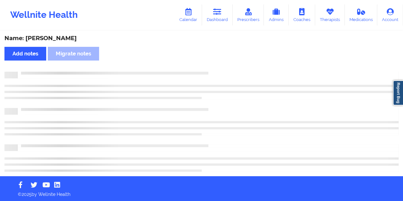
click at [58, 38] on div "Name: [PERSON_NAME]" at bounding box center [201, 38] width 394 height 7
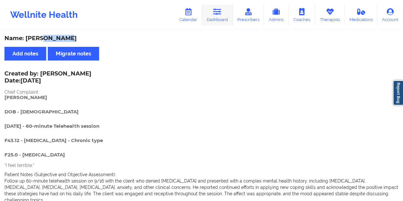
click at [219, 12] on icon at bounding box center [217, 11] width 8 height 7
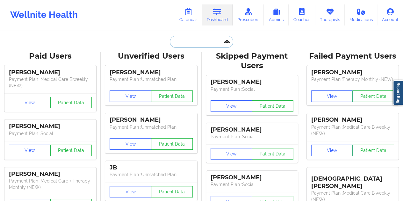
click at [197, 40] on input "text" at bounding box center [201, 42] width 63 height 12
paste input "[EMAIL_ADDRESS][DOMAIN_NAME]"
type input "[EMAIL_ADDRESS][DOMAIN_NAME]"
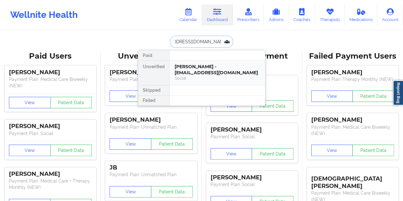
click at [196, 71] on div "[PERSON_NAME] - [EMAIL_ADDRESS][DOMAIN_NAME]" at bounding box center [217, 70] width 85 height 12
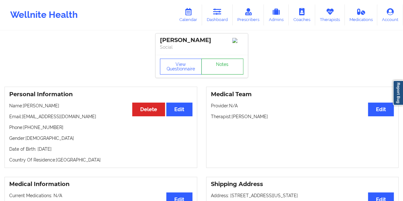
click at [215, 67] on link "Notes" at bounding box center [222, 67] width 42 height 16
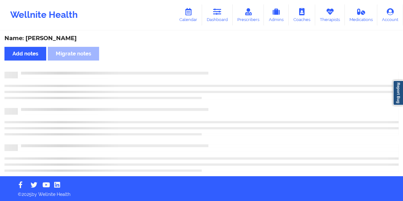
click at [55, 36] on div "Name: [PERSON_NAME]" at bounding box center [201, 38] width 394 height 7
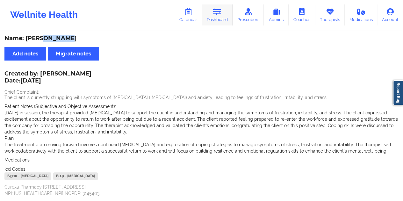
click at [219, 18] on link "Dashboard" at bounding box center [217, 14] width 31 height 21
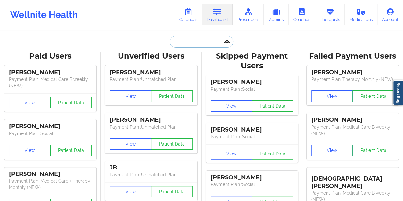
click at [188, 46] on input "text" at bounding box center [201, 42] width 63 height 12
paste input "[EMAIL_ADDRESS][DOMAIN_NAME]"
type input "[EMAIL_ADDRESS][DOMAIN_NAME]"
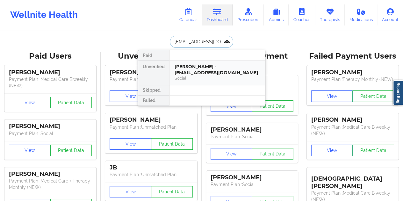
click at [204, 68] on div "[PERSON_NAME] - [EMAIL_ADDRESS][DOMAIN_NAME]" at bounding box center [217, 70] width 85 height 12
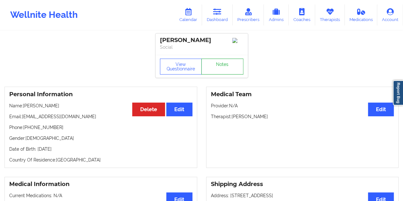
click at [222, 68] on link "Notes" at bounding box center [222, 67] width 42 height 16
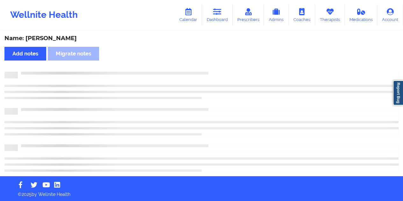
click at [56, 40] on div "Name: [PERSON_NAME]" at bounding box center [201, 38] width 394 height 7
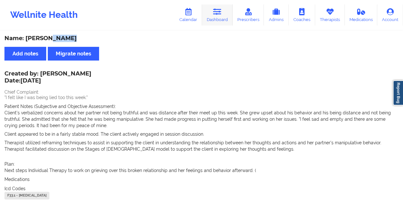
click at [221, 19] on link "Dashboard" at bounding box center [217, 14] width 31 height 21
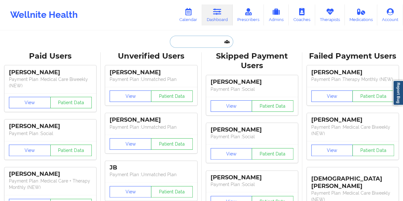
drag, startPoint x: 221, startPoint y: 19, endPoint x: 201, endPoint y: 38, distance: 27.3
click at [201, 38] on input "text" at bounding box center [201, 42] width 63 height 12
paste input "[EMAIL_ADDRESS][DOMAIN_NAME]"
type input "[EMAIL_ADDRESS][DOMAIN_NAME]"
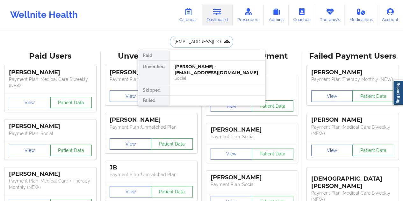
scroll to position [0, 2]
click at [200, 73] on div "[PERSON_NAME] - [EMAIL_ADDRESS][DOMAIN_NAME]" at bounding box center [217, 70] width 85 height 12
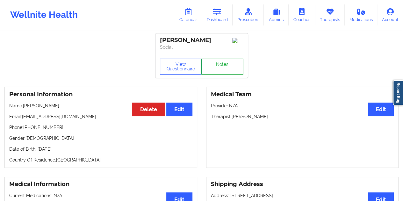
click at [219, 68] on link "Notes" at bounding box center [222, 67] width 42 height 16
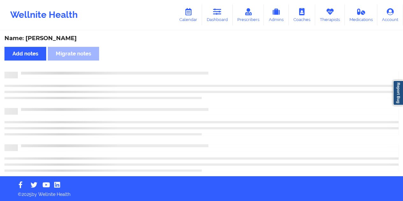
click at [62, 37] on div "Name: [PERSON_NAME]" at bounding box center [201, 38] width 394 height 7
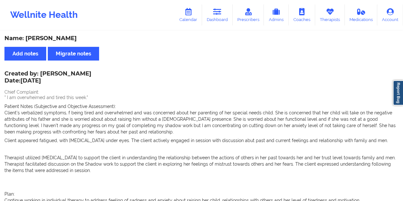
click at [221, 15] on icon at bounding box center [217, 11] width 8 height 7
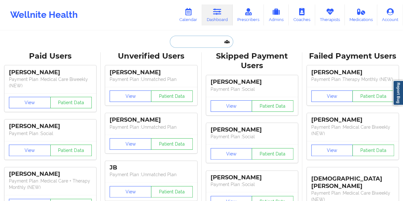
click at [180, 44] on input "text" at bounding box center [201, 42] width 63 height 12
paste input "[PERSON_NAME][EMAIL_ADDRESS][PERSON_NAME][DOMAIN_NAME]"
type input "[PERSON_NAME][EMAIL_ADDRESS][PERSON_NAME][DOMAIN_NAME]"
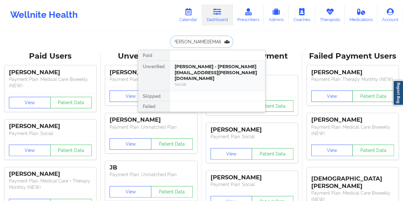
click at [216, 71] on div "[PERSON_NAME] - [PERSON_NAME][EMAIL_ADDRESS][PERSON_NAME][DOMAIN_NAME]" at bounding box center [217, 73] width 85 height 18
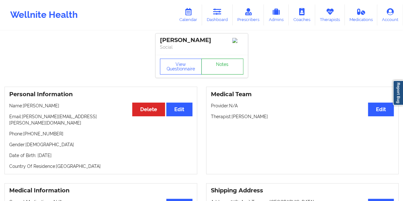
click at [223, 65] on link "Notes" at bounding box center [222, 67] width 42 height 16
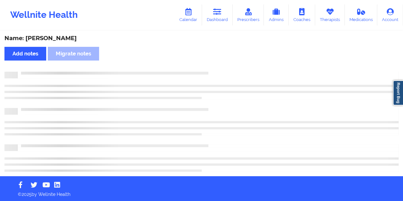
click at [59, 38] on div "Name: [PERSON_NAME]" at bounding box center [201, 38] width 394 height 7
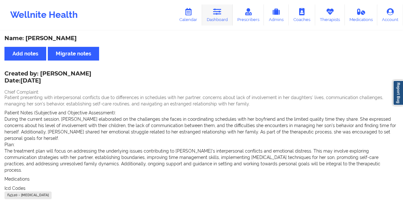
click at [223, 20] on link "Dashboard" at bounding box center [217, 14] width 31 height 21
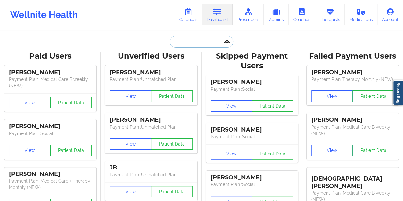
click at [194, 45] on input "text" at bounding box center [201, 42] width 63 height 12
paste input "[EMAIL_ADDRESS][DOMAIN_NAME]"
type input "[EMAIL_ADDRESS][DOMAIN_NAME]"
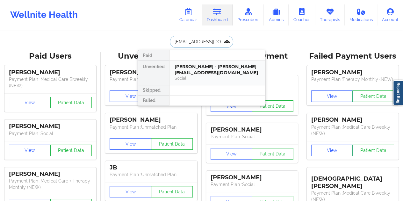
drag, startPoint x: 203, startPoint y: 67, endPoint x: 199, endPoint y: 68, distance: 4.1
click at [199, 68] on div "[PERSON_NAME] - [PERSON_NAME][EMAIL_ADDRESS][DOMAIN_NAME]" at bounding box center [217, 70] width 85 height 12
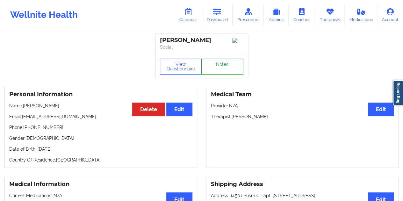
click at [217, 66] on link "Notes" at bounding box center [222, 67] width 42 height 16
